Goal: Task Accomplishment & Management: Manage account settings

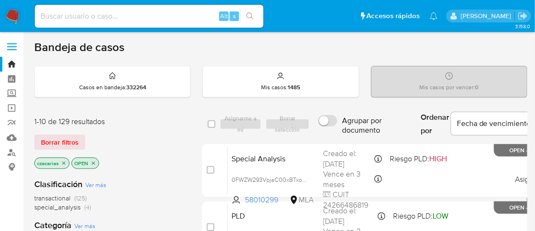
drag, startPoint x: 676, startPoint y: 3, endPoint x: 171, endPoint y: 50, distance: 507.5
click at [171, 50] on div "Bandeja de casos" at bounding box center [280, 47] width 493 height 14
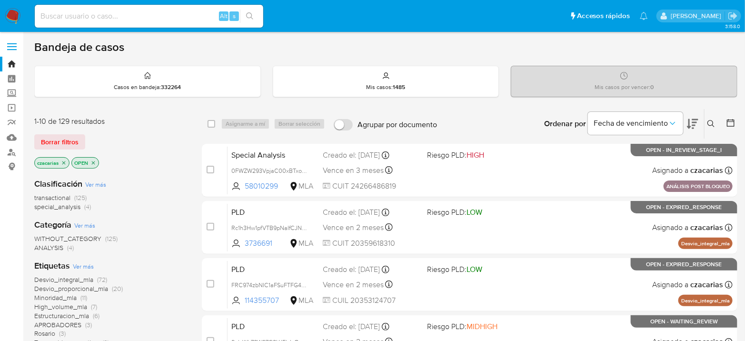
click at [197, 21] on input at bounding box center [149, 16] width 229 height 12
paste input "yo9S2fhd1Mg06Bk5hylLZhSu"
type input "yo9S2fhd1Mg06Bk5hylLZhSu"
click at [246, 20] on button "search-icon" at bounding box center [250, 16] width 20 height 13
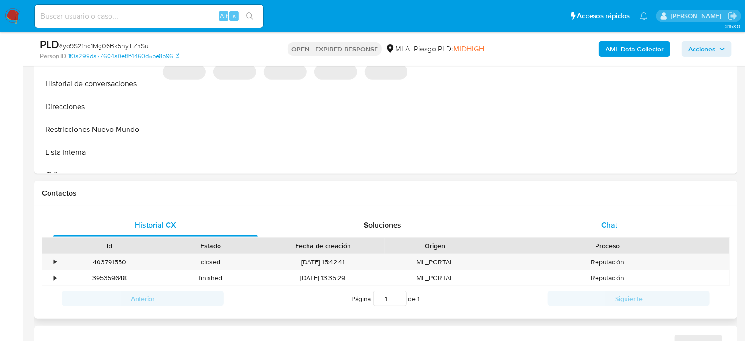
click at [618, 221] on div "Chat" at bounding box center [610, 225] width 204 height 23
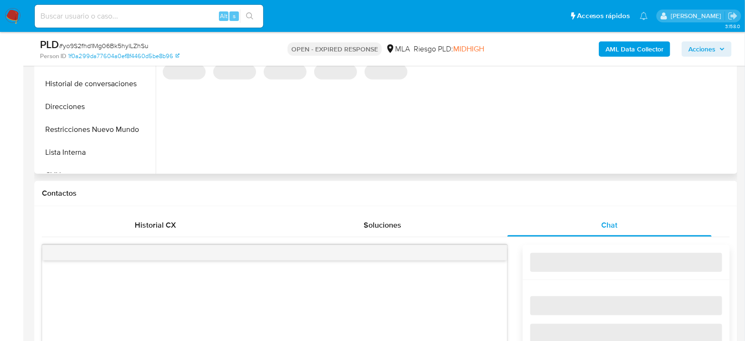
select select "10"
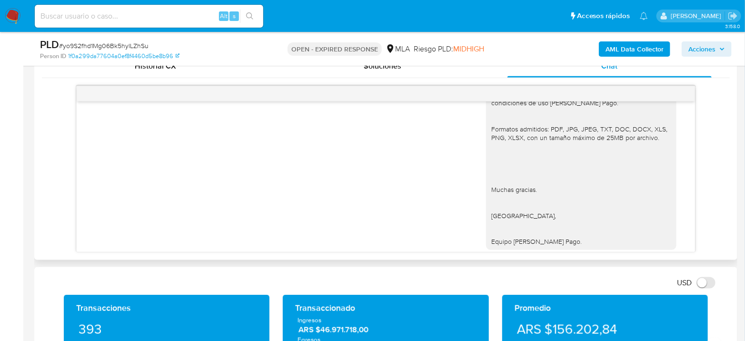
scroll to position [1115, 0]
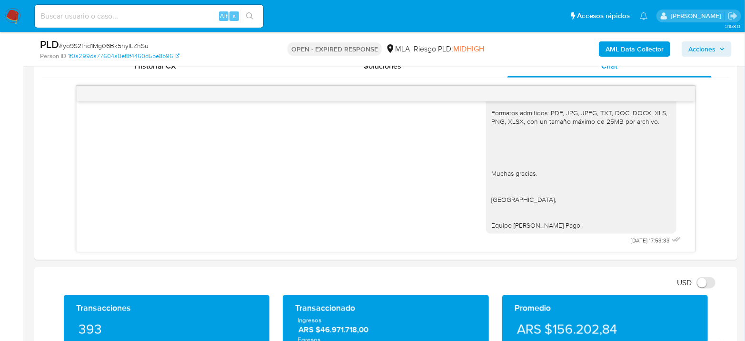
click at [111, 46] on span "# yo9S2fhd1Mg06Bk5hylLZhSu" at bounding box center [104, 46] width 90 height 10
copy span "yo9S2fhd1Mg06Bk5hylLZhSu"
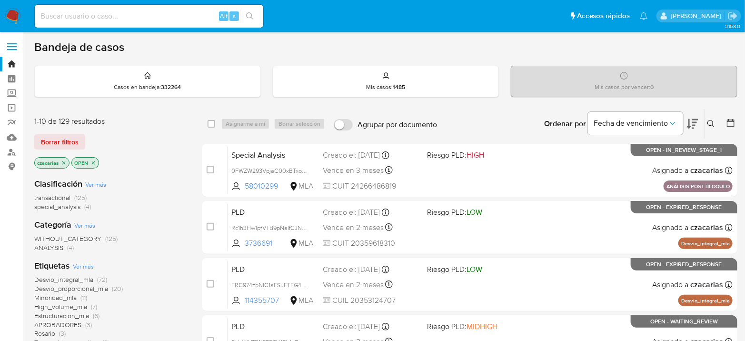
click at [713, 123] on icon at bounding box center [712, 124] width 8 height 8
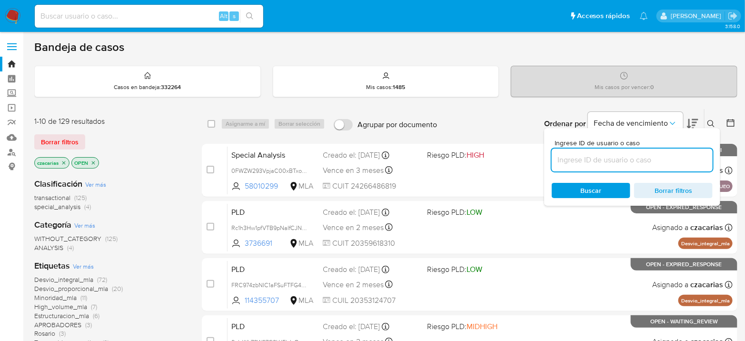
click at [687, 158] on input at bounding box center [632, 160] width 161 height 12
type input "yo9S2fhd1Mg06Bk5hylLZhSu"
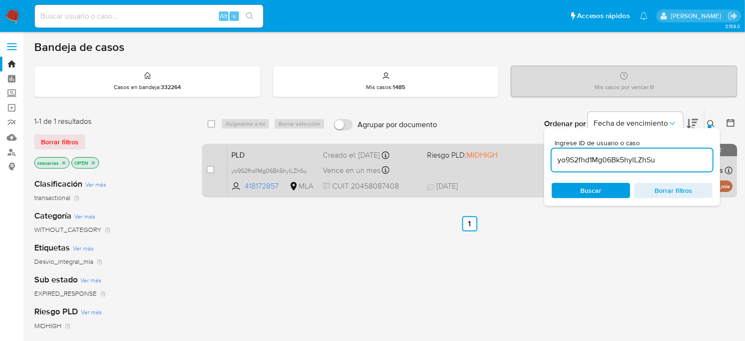
click at [211, 172] on div "case-item-checkbox" at bounding box center [211, 170] width 8 height 10
click at [212, 168] on input "checkbox" at bounding box center [211, 170] width 8 height 8
checkbox input "true"
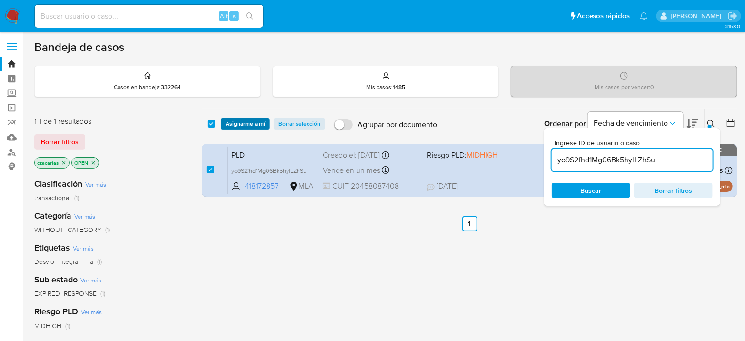
click at [243, 129] on span "Asignarme a mí" at bounding box center [246, 124] width 40 height 10
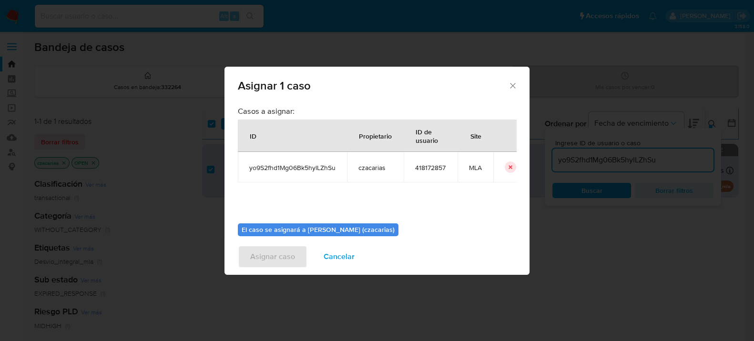
click at [247, 123] on div "Casos a asignar: ID Propietario ID de usuario Site yo9S2fhd1Mg06Bk5hylLZhSu cza…" at bounding box center [377, 161] width 278 height 110
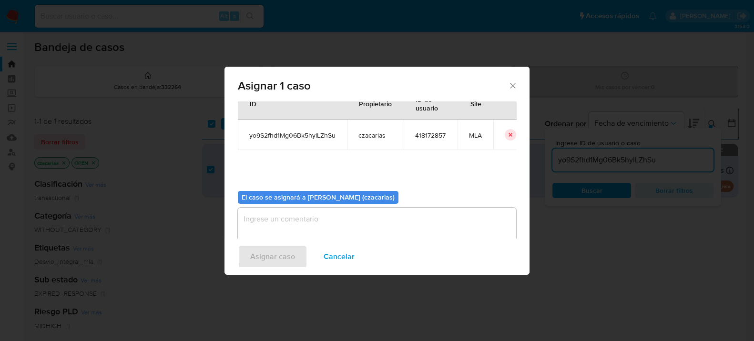
scroll to position [49, 0]
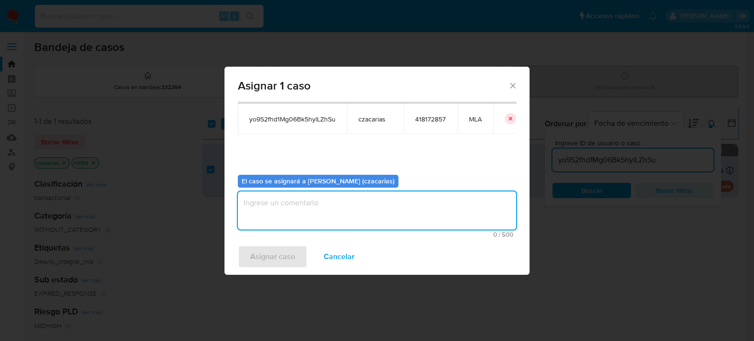
click at [344, 196] on textarea "assign-modal" at bounding box center [377, 210] width 278 height 38
click at [294, 244] on div "Asignar caso Cancelar" at bounding box center [376, 257] width 305 height 36
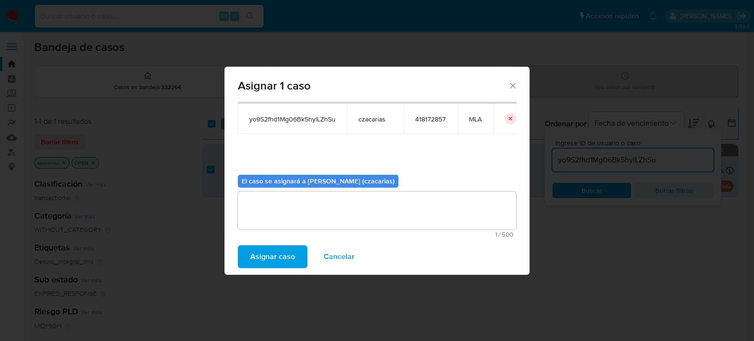
click at [297, 250] on button "Asignar caso" at bounding box center [273, 256] width 70 height 23
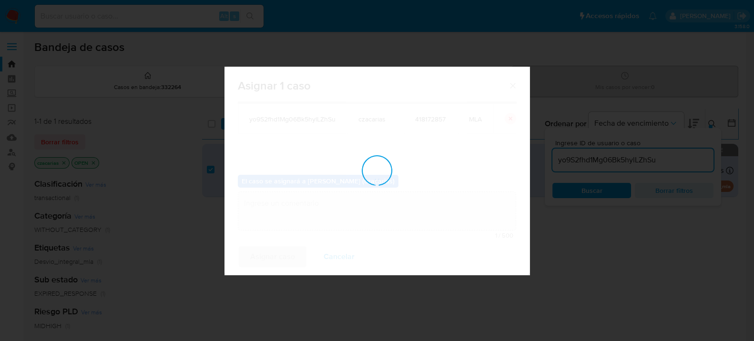
checkbox input "false"
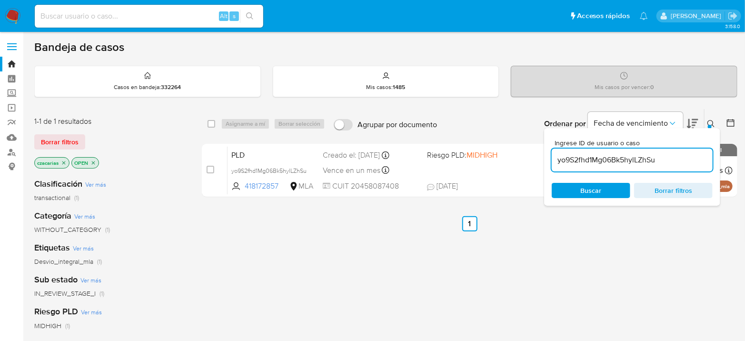
click at [593, 157] on input "yo9S2fhd1Mg06Bk5hylLZhSu" at bounding box center [632, 160] width 161 height 12
paste input "r3znVE3DsmuDzeMA04gaJGND"
type input "r3znVE3DsmuDzeMA04gaJGND"
click at [199, 171] on div "1-1 de 1 resultados Borrar filtros czacarias OPEN Clasificación Ver más transac…" at bounding box center [385, 325] width 703 height 432
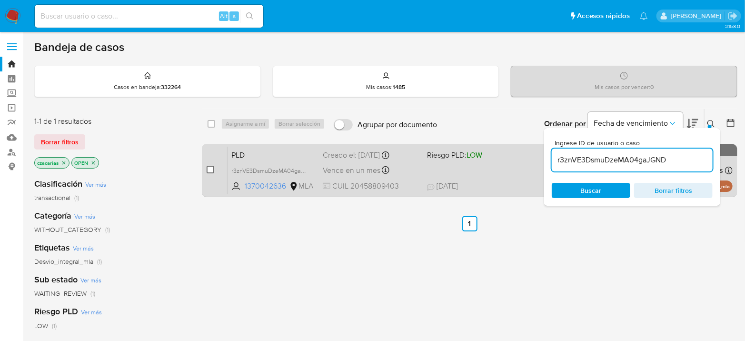
click at [208, 171] on input "checkbox" at bounding box center [211, 170] width 8 height 8
checkbox input "true"
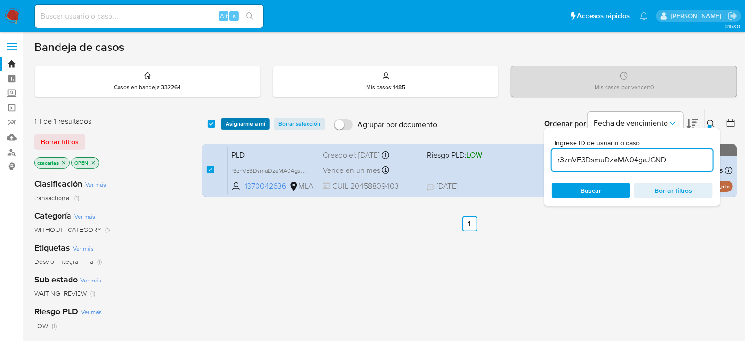
click at [241, 126] on span "Asignarme a mí" at bounding box center [246, 124] width 40 height 10
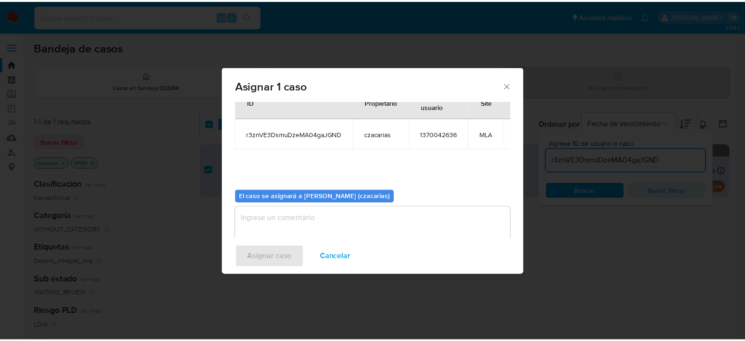
scroll to position [49, 0]
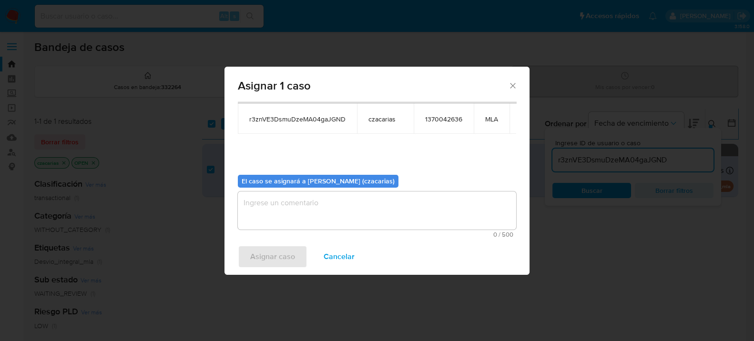
click at [331, 189] on div "El caso se asignará a Cecilia Zacarias (czacarias) 0 / 500 500 caracteres resta…" at bounding box center [377, 202] width 278 height 71
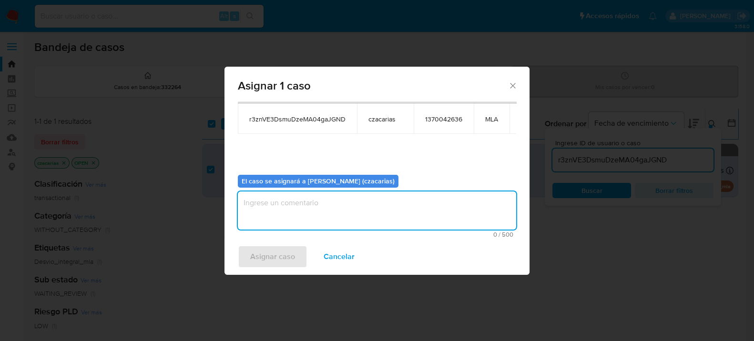
click at [330, 216] on textarea "assign-modal" at bounding box center [377, 210] width 278 height 38
click at [282, 268] on div "Asignar caso Cancelar" at bounding box center [376, 257] width 305 height 36
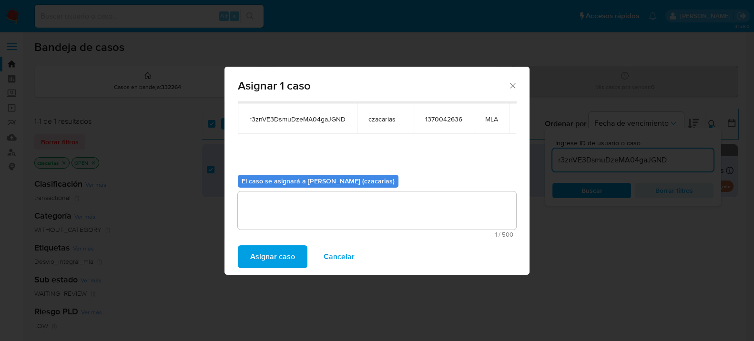
click at [289, 256] on span "Asignar caso" at bounding box center [272, 256] width 45 height 21
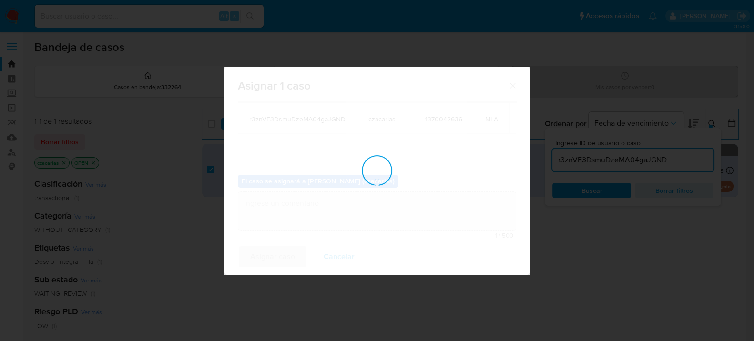
checkbox input "false"
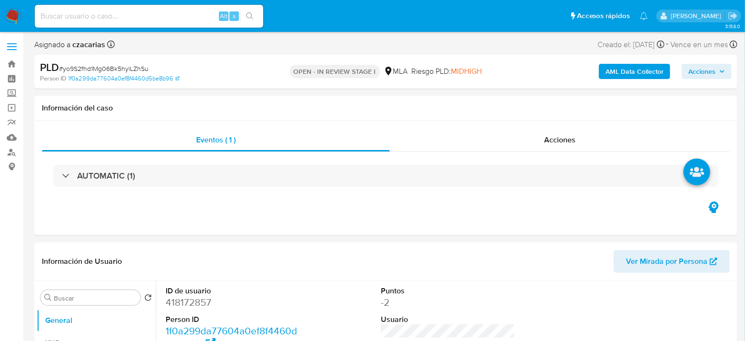
select select "10"
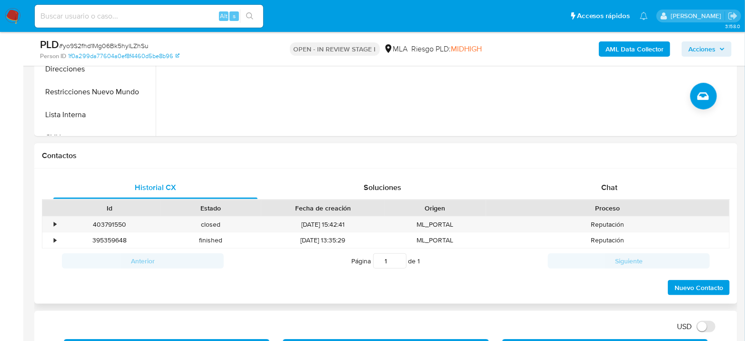
scroll to position [423, 0]
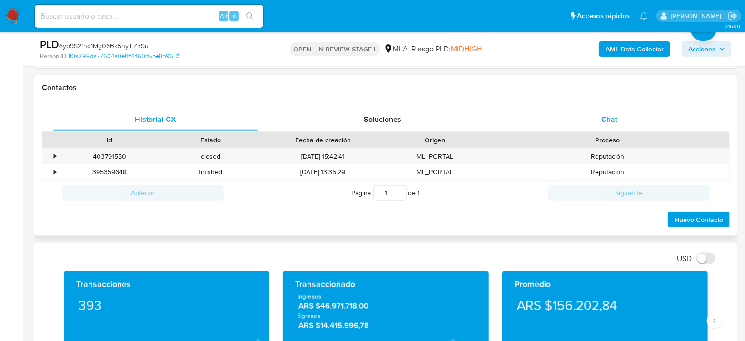
click at [601, 127] on div "Chat" at bounding box center [610, 119] width 204 height 23
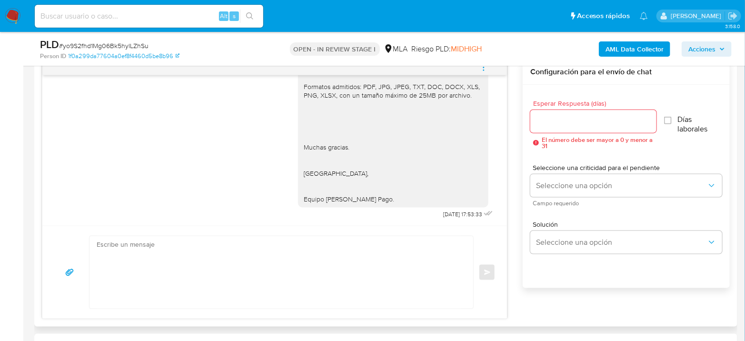
scroll to position [582, 0]
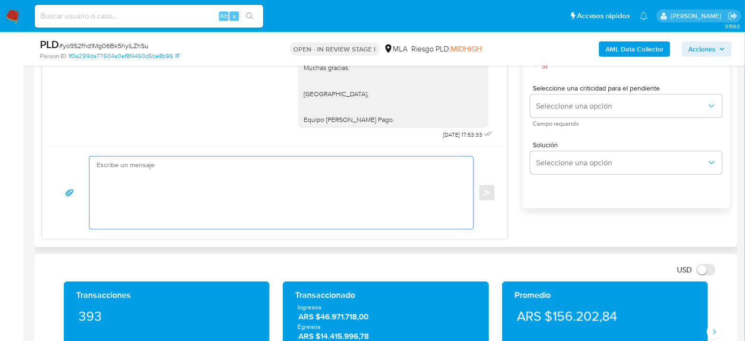
click at [387, 188] on textarea at bounding box center [279, 193] width 365 height 72
click at [252, 165] on textarea at bounding box center [279, 193] width 365 height 72
paste textarea "Hola, Esperamos que te encuentres muy bien. Te consultamos si tuviste oportunid…"
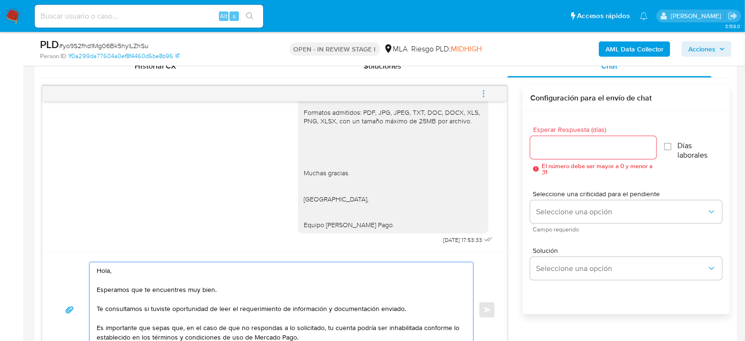
scroll to position [1062, 0]
type textarea "Hola, Esperamos que te encuentres muy bien. Te consultamos si tuviste oportunid…"
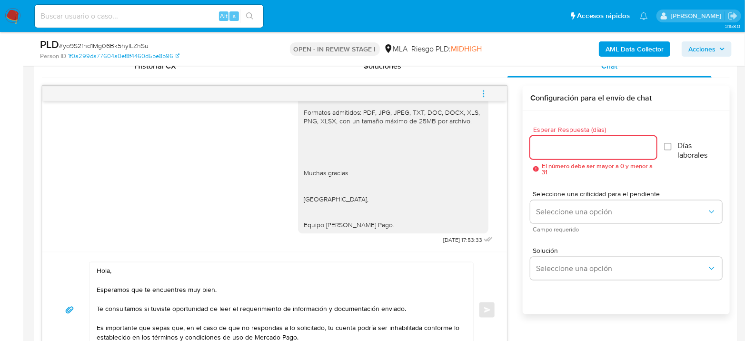
click at [561, 145] on input "Esperar Respuesta (días)" at bounding box center [594, 147] width 126 height 12
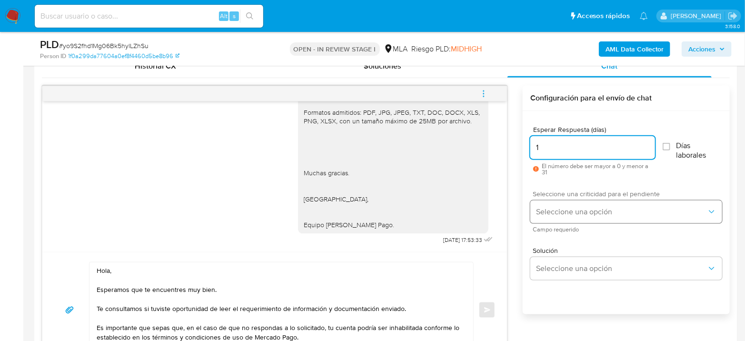
type input "1"
click at [574, 208] on span "Seleccione una opción" at bounding box center [621, 212] width 171 height 10
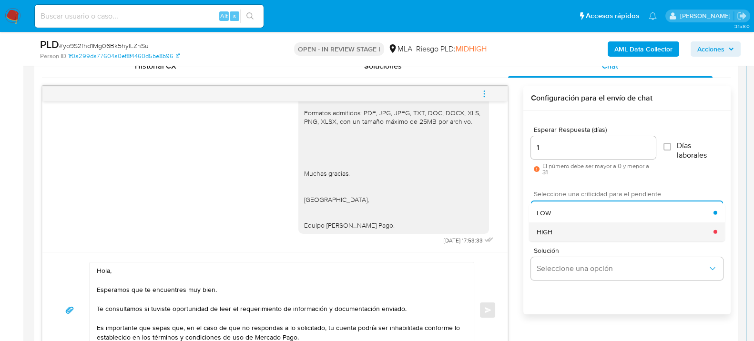
click at [573, 231] on div "HIGH" at bounding box center [624, 231] width 177 height 19
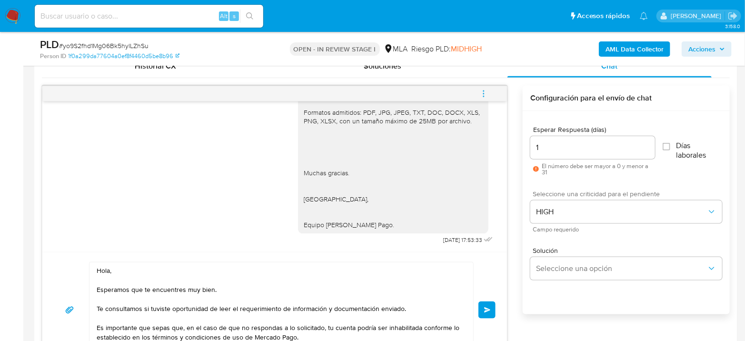
click at [491, 315] on button "Enviar" at bounding box center [487, 309] width 17 height 17
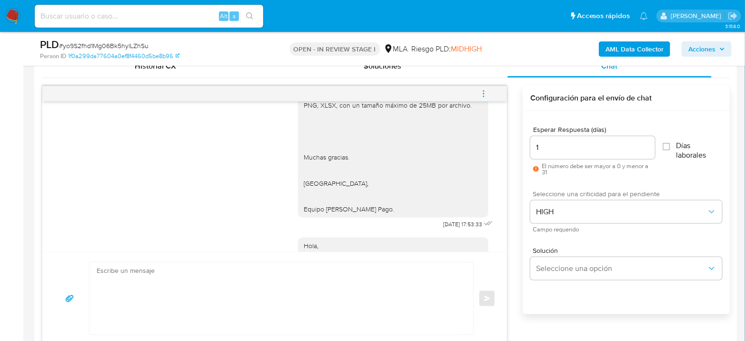
scroll to position [1281, 0]
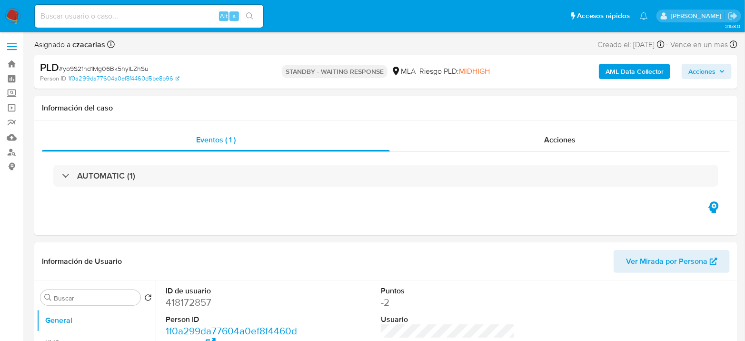
select select "10"
click at [190, 17] on input at bounding box center [149, 16] width 229 height 12
paste input "r3znVE3DsmuDzeMA04gaJGND"
type input "r3znVE3DsmuDzeMA04gaJGND"
click at [250, 10] on button "search-icon" at bounding box center [250, 16] width 20 height 13
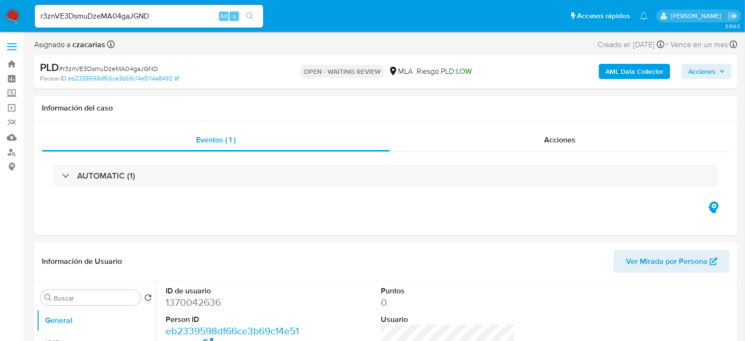
select select "10"
click at [121, 70] on span "# r3znVE3DsmuDzeMA04gaJGND" at bounding box center [108, 69] width 99 height 10
copy span "r3znVE3DsmuDzeMA04gaJGND"
select select "10"
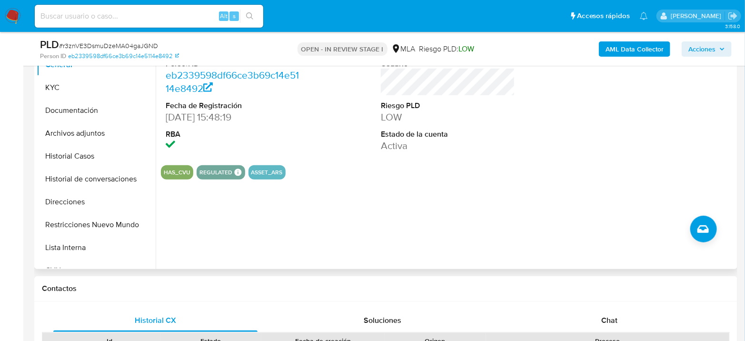
scroll to position [264, 0]
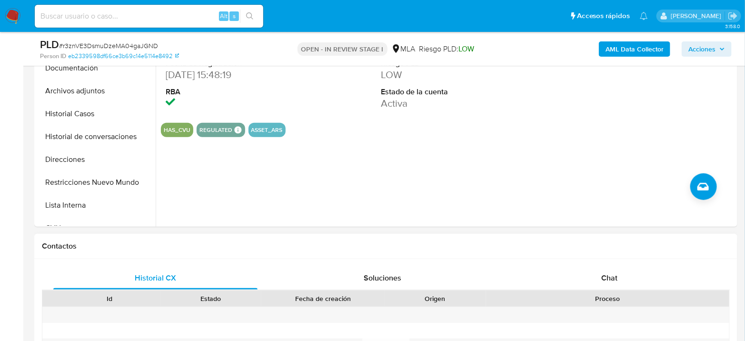
click at [611, 282] on span "Chat" at bounding box center [610, 277] width 16 height 11
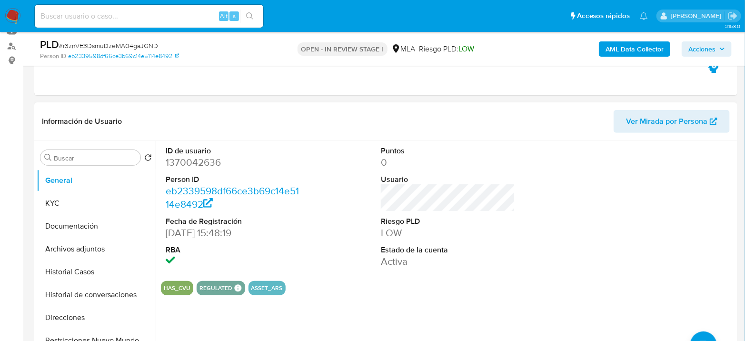
scroll to position [106, 0]
click at [193, 164] on dd "1370042636" at bounding box center [233, 162] width 134 height 13
copy dd "1370042636"
click at [191, 161] on dd "1370042636" at bounding box center [233, 162] width 134 height 13
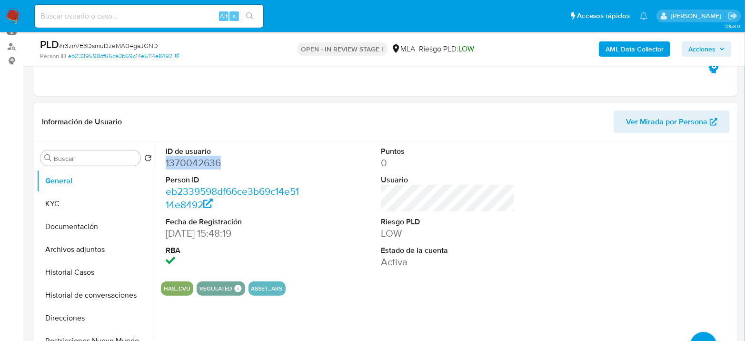
click at [191, 161] on dd "1370042636" at bounding box center [233, 162] width 134 height 13
copy dd "1370042636"
click at [70, 196] on button "KYC" at bounding box center [92, 203] width 111 height 23
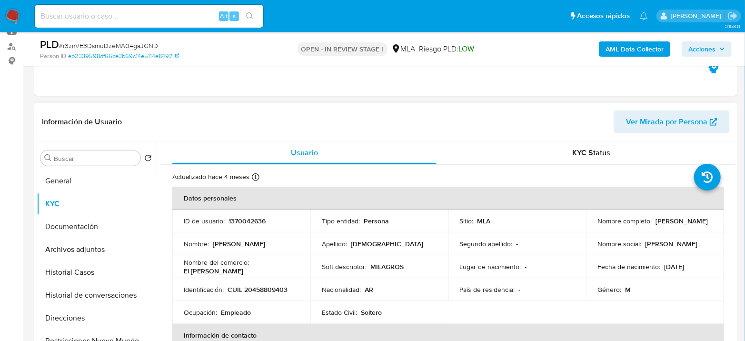
click at [261, 288] on p "CUIL 20458809403" at bounding box center [258, 289] width 60 height 9
copy p "20458809403"
click at [272, 295] on td "Identificación : CUIL 20458809403" at bounding box center [241, 289] width 138 height 23
click at [275, 287] on p "CUIL 20458809403" at bounding box center [258, 289] width 60 height 9
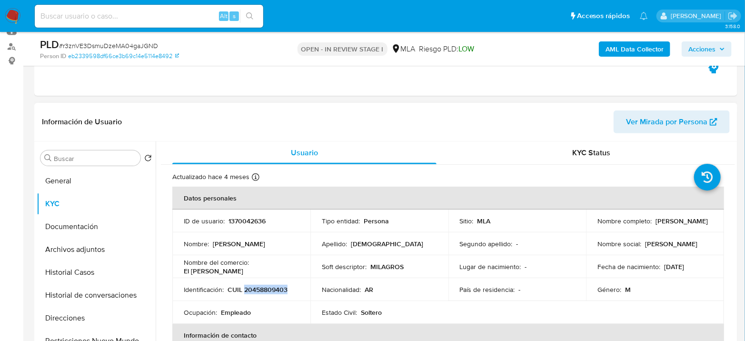
click at [276, 287] on p "CUIL 20458809403" at bounding box center [258, 289] width 60 height 9
copy p "20458809403"
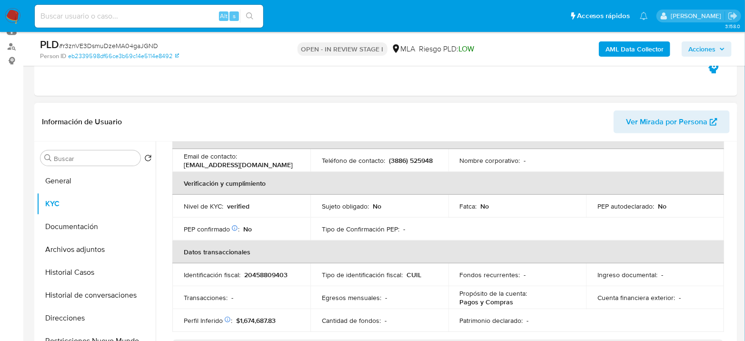
scroll to position [192, 0]
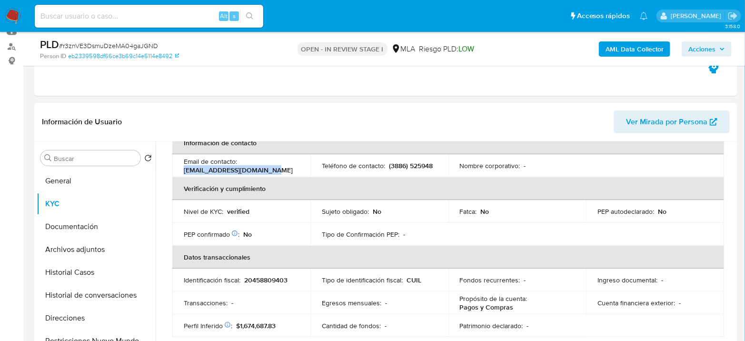
drag, startPoint x: 184, startPoint y: 170, endPoint x: 284, endPoint y: 171, distance: 100.0
click at [284, 171] on div "Email de contacto : guzmanfranco290@gmail.com" at bounding box center [241, 165] width 115 height 17
copy p "[EMAIL_ADDRESS][DOMAIN_NAME]"
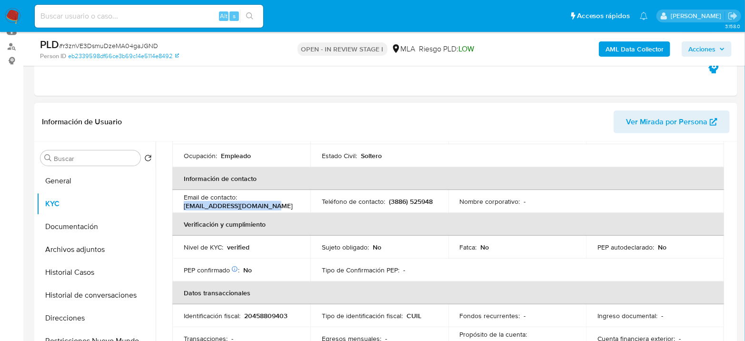
scroll to position [140, 0]
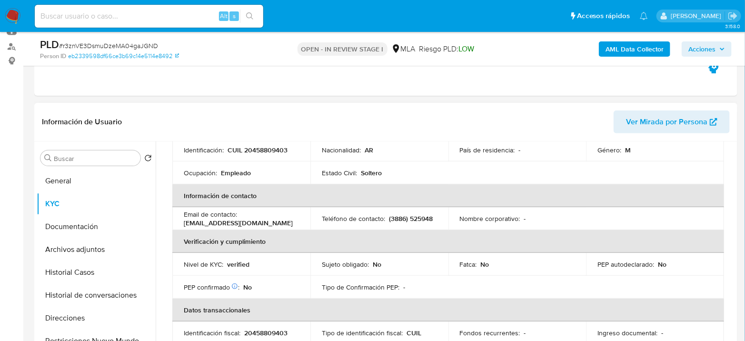
click at [389, 223] on p "(3886) 525948" at bounding box center [411, 218] width 44 height 9
copy p "525948"
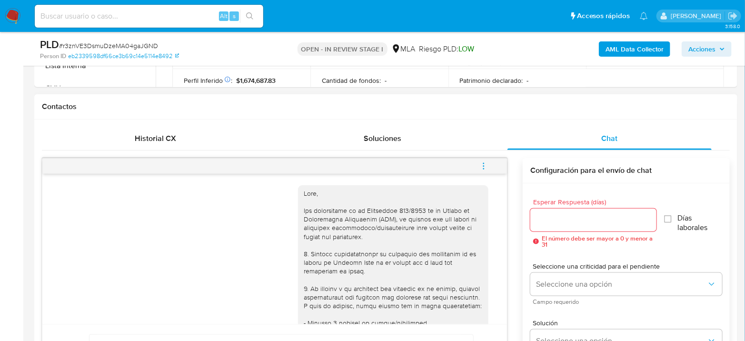
scroll to position [423, 0]
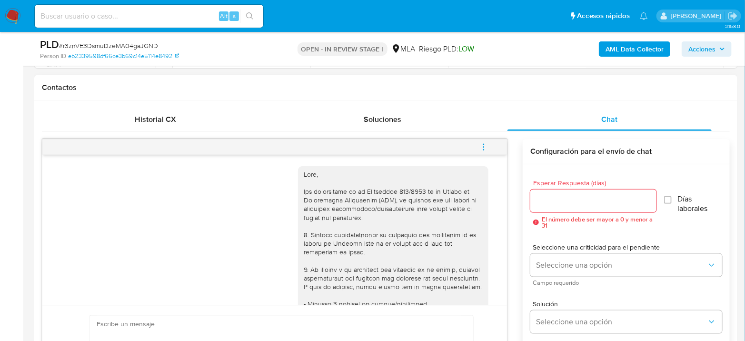
click at [482, 147] on icon "menu-action" at bounding box center [484, 147] width 9 height 9
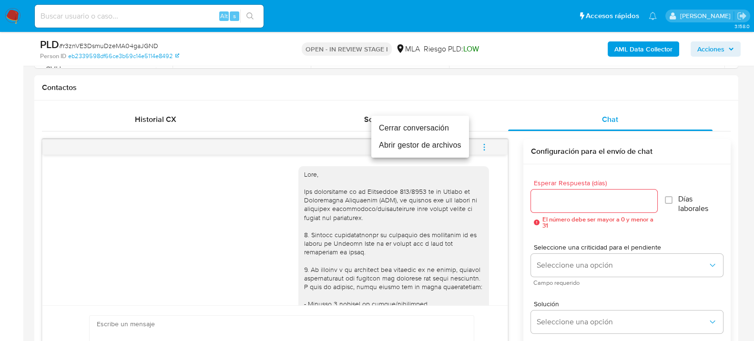
click at [443, 127] on li "Cerrar conversación" at bounding box center [420, 128] width 98 height 17
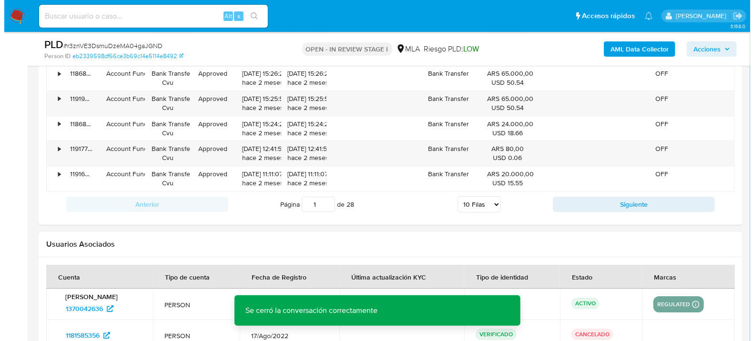
scroll to position [1711, 0]
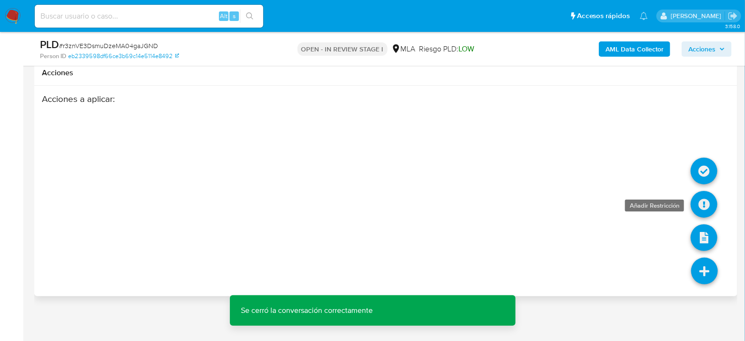
click at [710, 202] on icon at bounding box center [704, 204] width 27 height 27
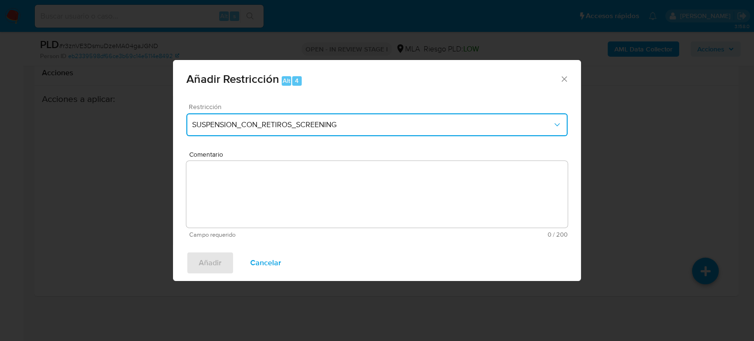
click at [332, 123] on span "SUSPENSION_CON_RETIROS_SCREENING" at bounding box center [372, 125] width 360 height 10
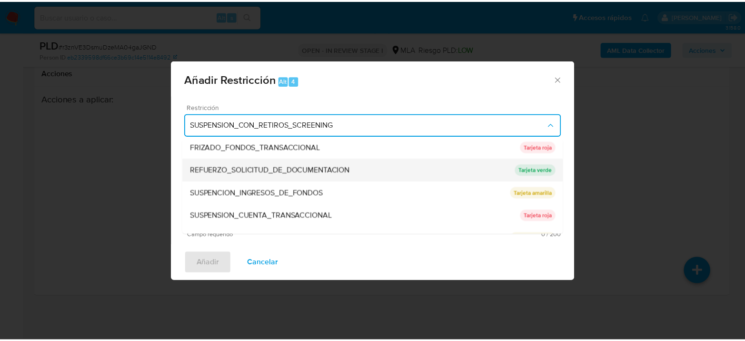
scroll to position [201, 0]
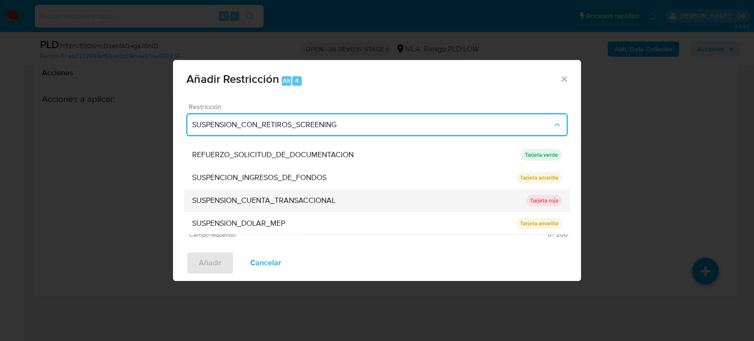
click at [294, 199] on span "SUSPENSION_CUENTA_TRANSACCIONAL" at bounding box center [263, 200] width 143 height 10
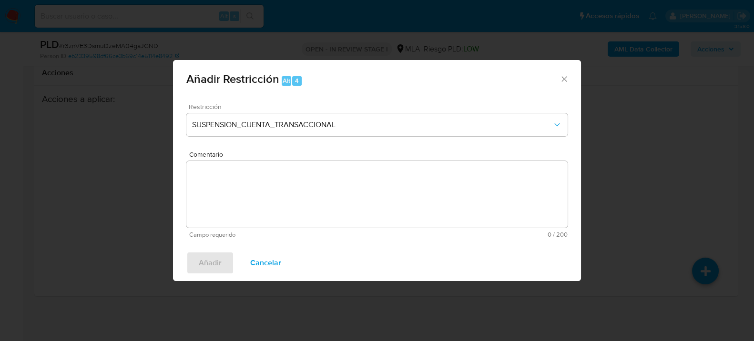
click at [307, 212] on textarea "Comentario" at bounding box center [376, 194] width 381 height 67
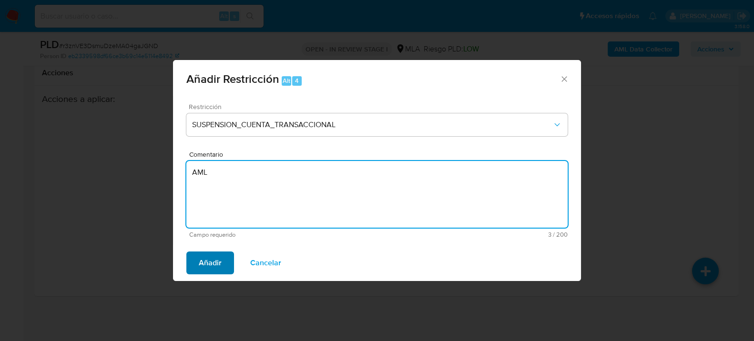
type textarea "AML"
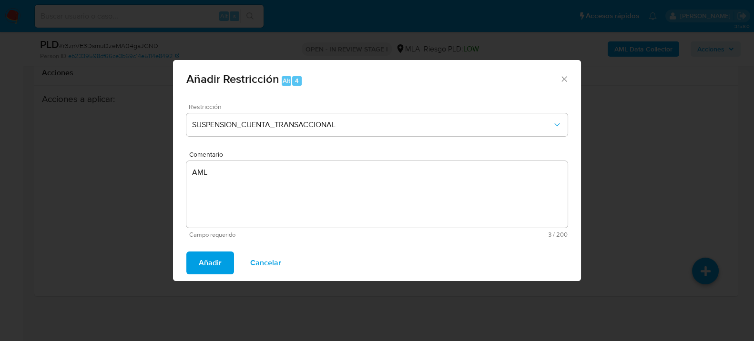
click at [216, 261] on span "Añadir" at bounding box center [210, 262] width 23 height 21
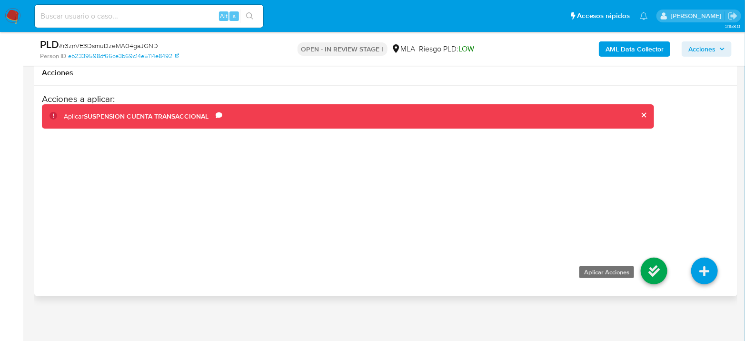
click at [660, 273] on icon at bounding box center [654, 271] width 27 height 27
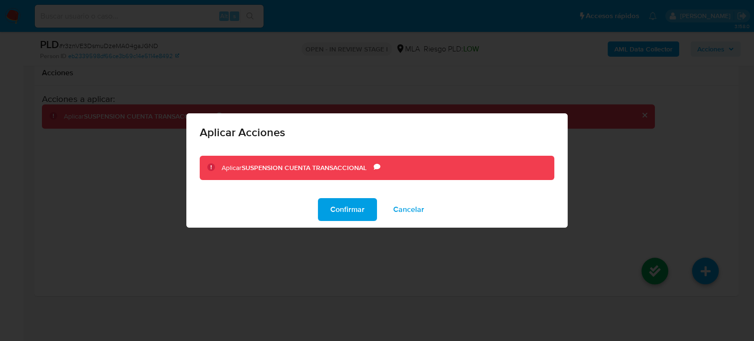
click at [349, 222] on div "Confirmar Cancelar" at bounding box center [376, 209] width 381 height 36
click at [350, 218] on span "Confirmar" at bounding box center [347, 209] width 34 height 21
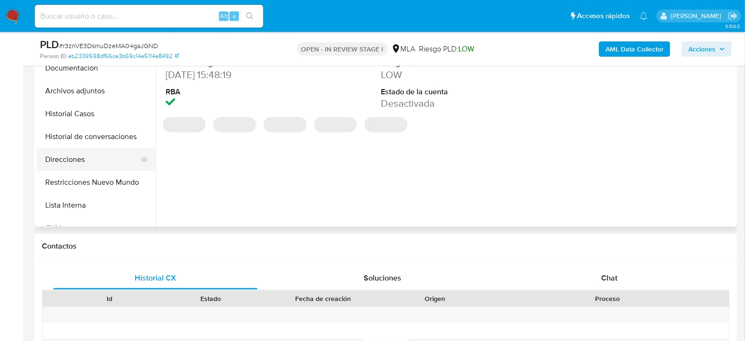
scroll to position [211, 0]
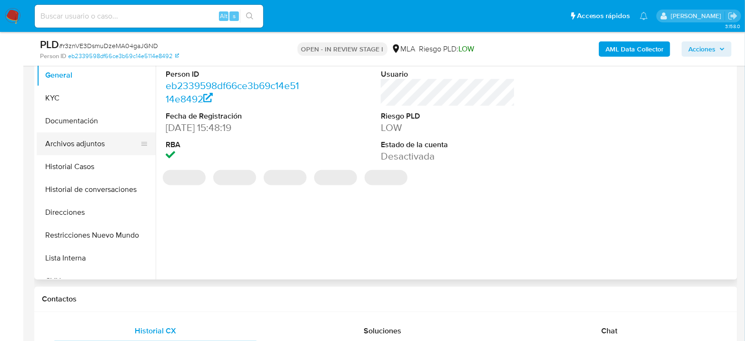
select select "10"
click at [101, 136] on button "Archivos adjuntos" at bounding box center [92, 143] width 111 height 23
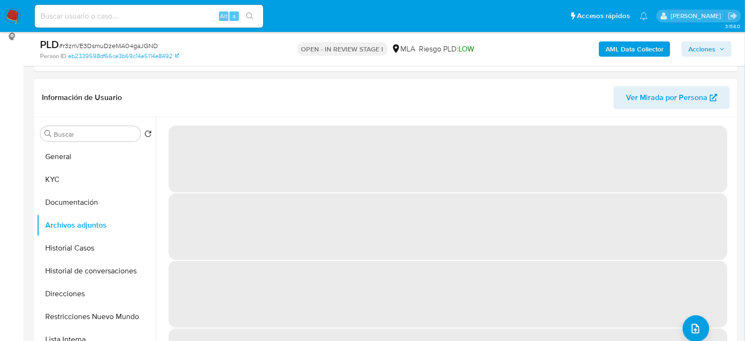
scroll to position [106, 0]
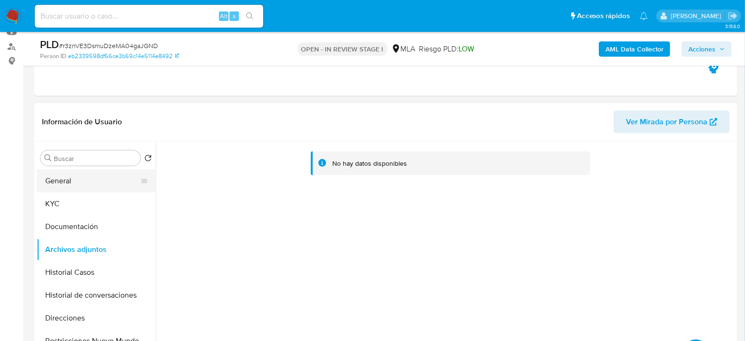
click at [79, 174] on button "General" at bounding box center [92, 181] width 111 height 23
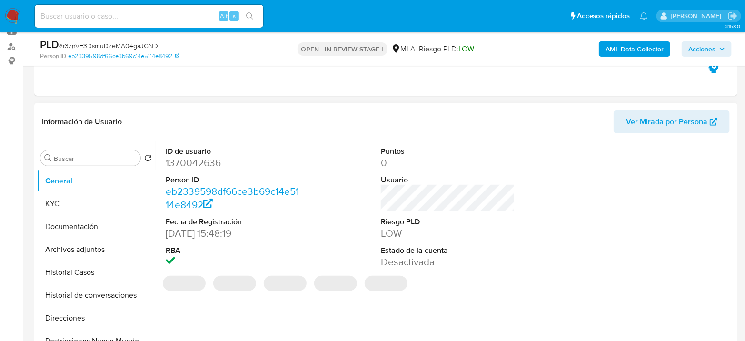
click at [201, 160] on dd "1370042636" at bounding box center [233, 162] width 134 height 13
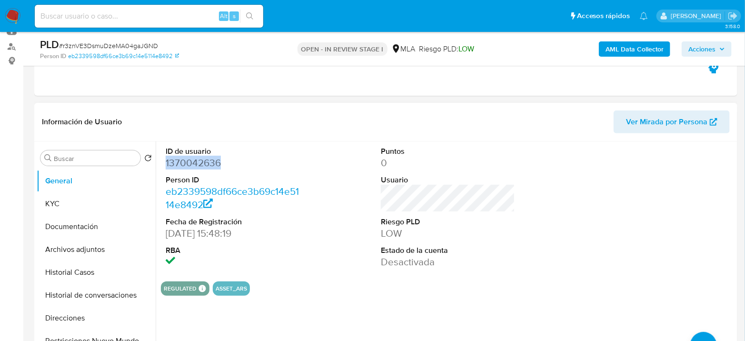
copy dd "1370042636"
click at [193, 159] on dd "1370042636" at bounding box center [233, 162] width 134 height 13
copy dd "1370042636"
click at [72, 201] on button "KYC" at bounding box center [92, 203] width 111 height 23
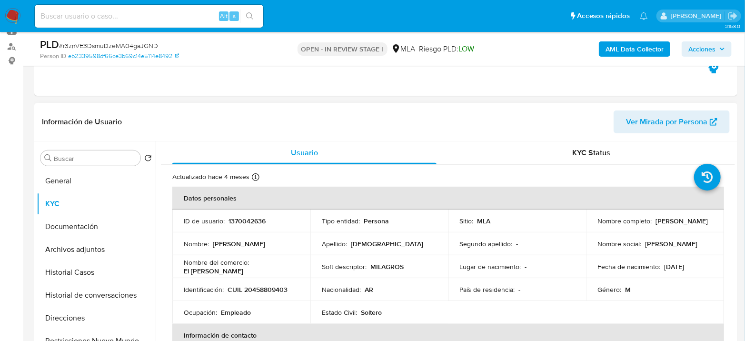
click at [254, 291] on p "CUIL 20458809403" at bounding box center [258, 289] width 60 height 9
copy p "20458809403"
